Goal: Check status

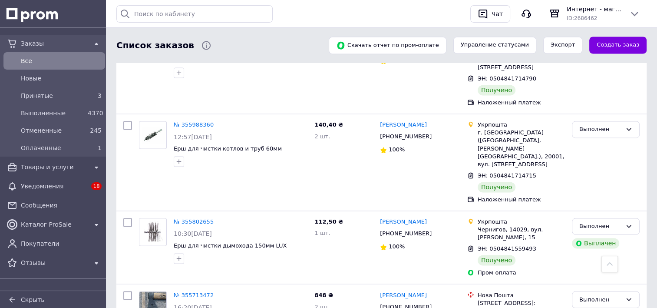
scroll to position [1389, 0]
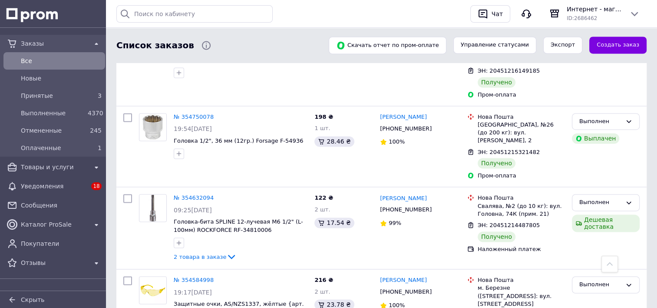
scroll to position [1279, 0]
click at [195, 276] on link "№ 354584998" at bounding box center [194, 279] width 40 height 7
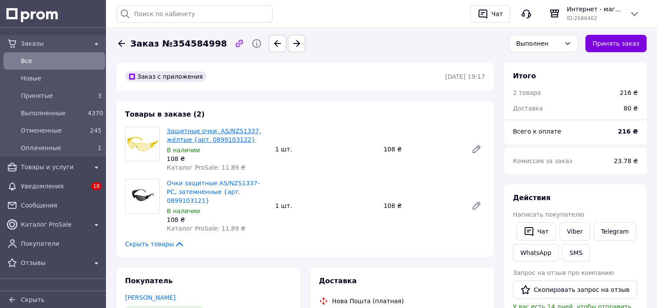
click at [222, 136] on link "Защитные очки, AS/NZS1337, жёлтые {арт. 0899103122}" at bounding box center [214, 135] width 94 height 16
click at [61, 60] on span "Все" at bounding box center [61, 60] width 81 height 9
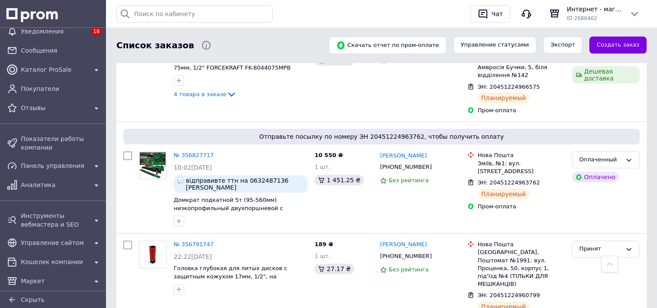
scroll to position [186, 0]
click at [317, 86] on div "317 ₴ 4 шт. 44.08 ₴" at bounding box center [344, 72] width 66 height 89
